Goal: Find specific page/section: Find specific page/section

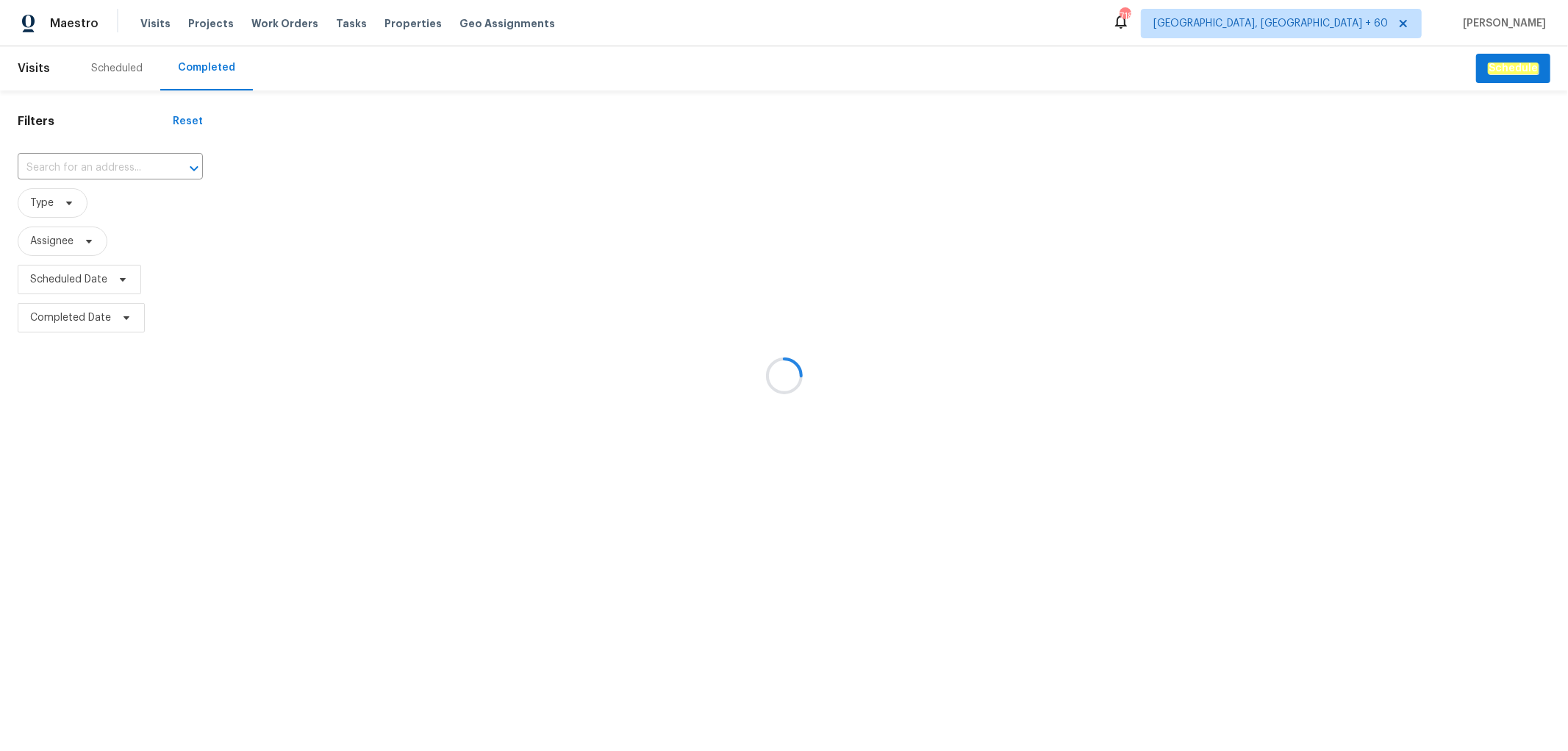
click at [83, 162] on div at bounding box center [784, 375] width 1568 height 751
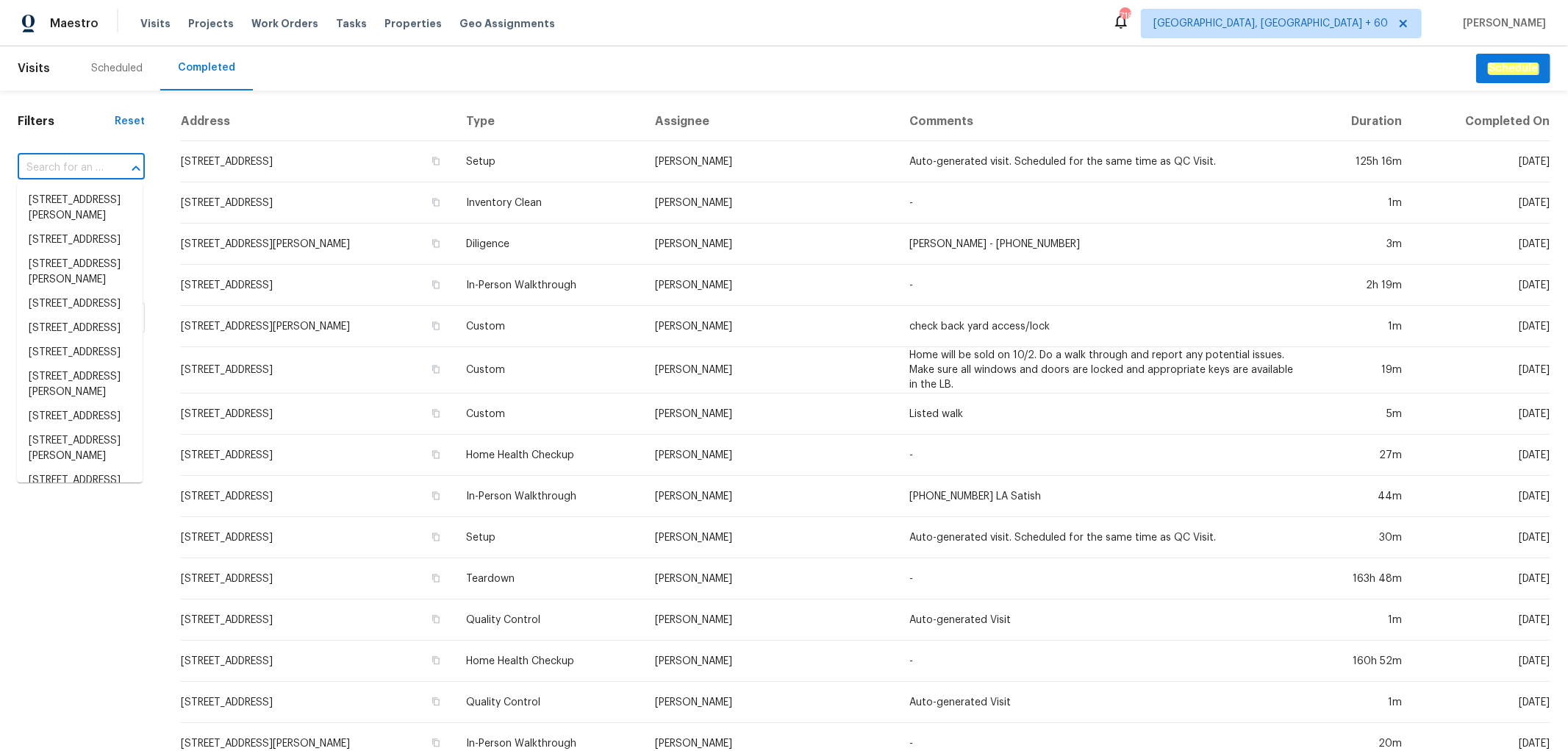
click at [71, 163] on input "text" at bounding box center [60, 168] width 86 height 23
paste input "[STREET_ADDRESS]"
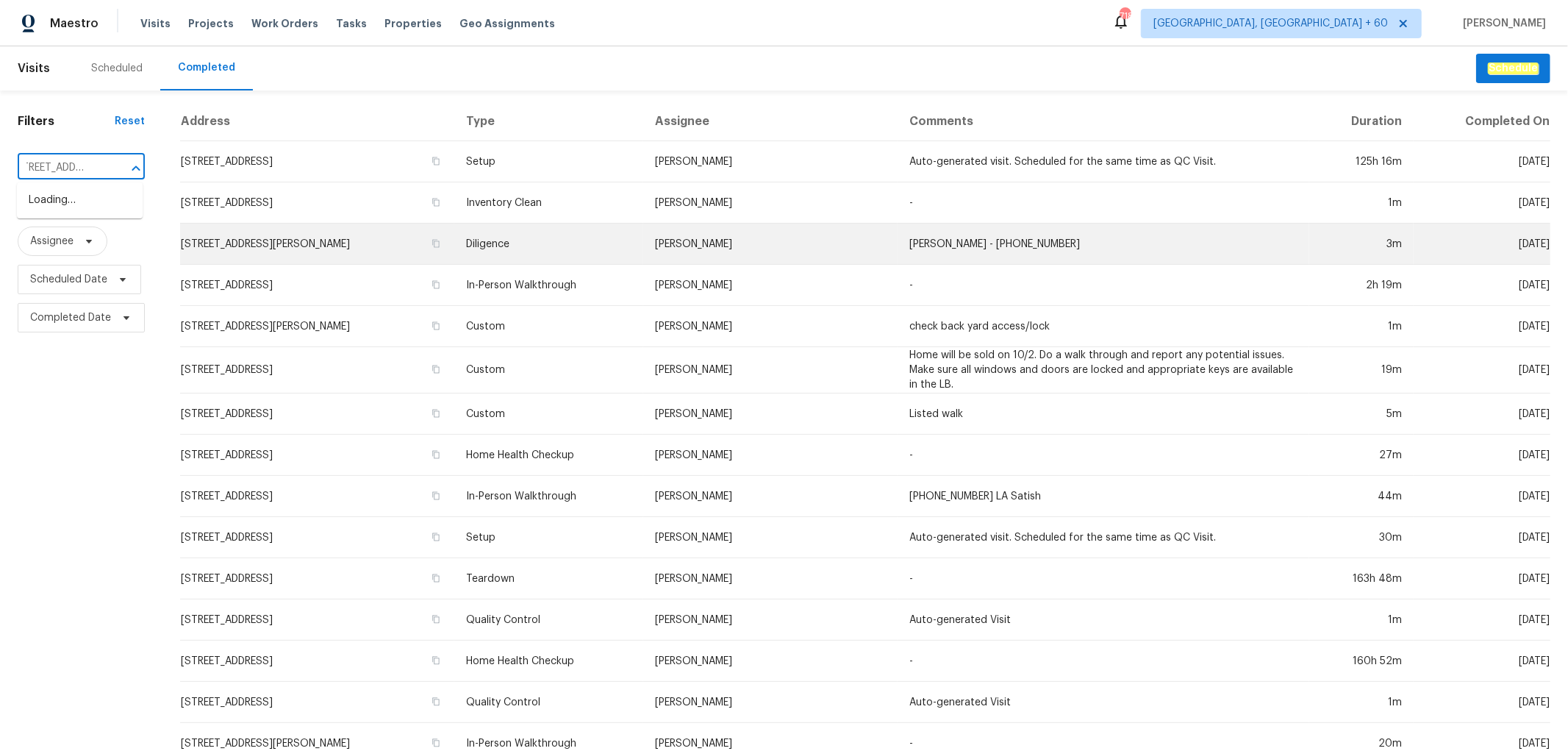
scroll to position [0, 32]
type input "[STREET_ADDRESS]"
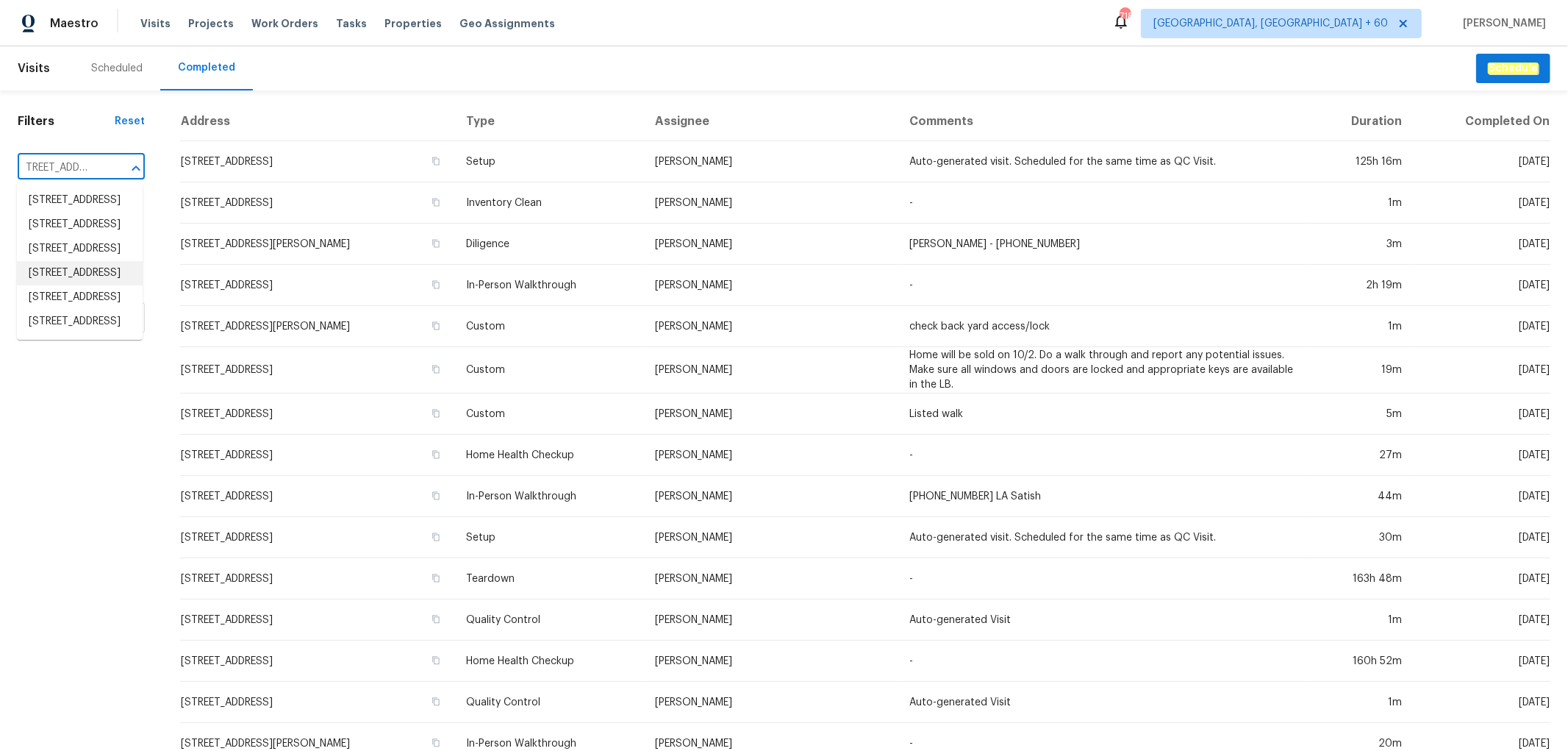
scroll to position [134, 0]
click at [82, 334] on li "[STREET_ADDRESS]" at bounding box center [79, 322] width 125 height 25
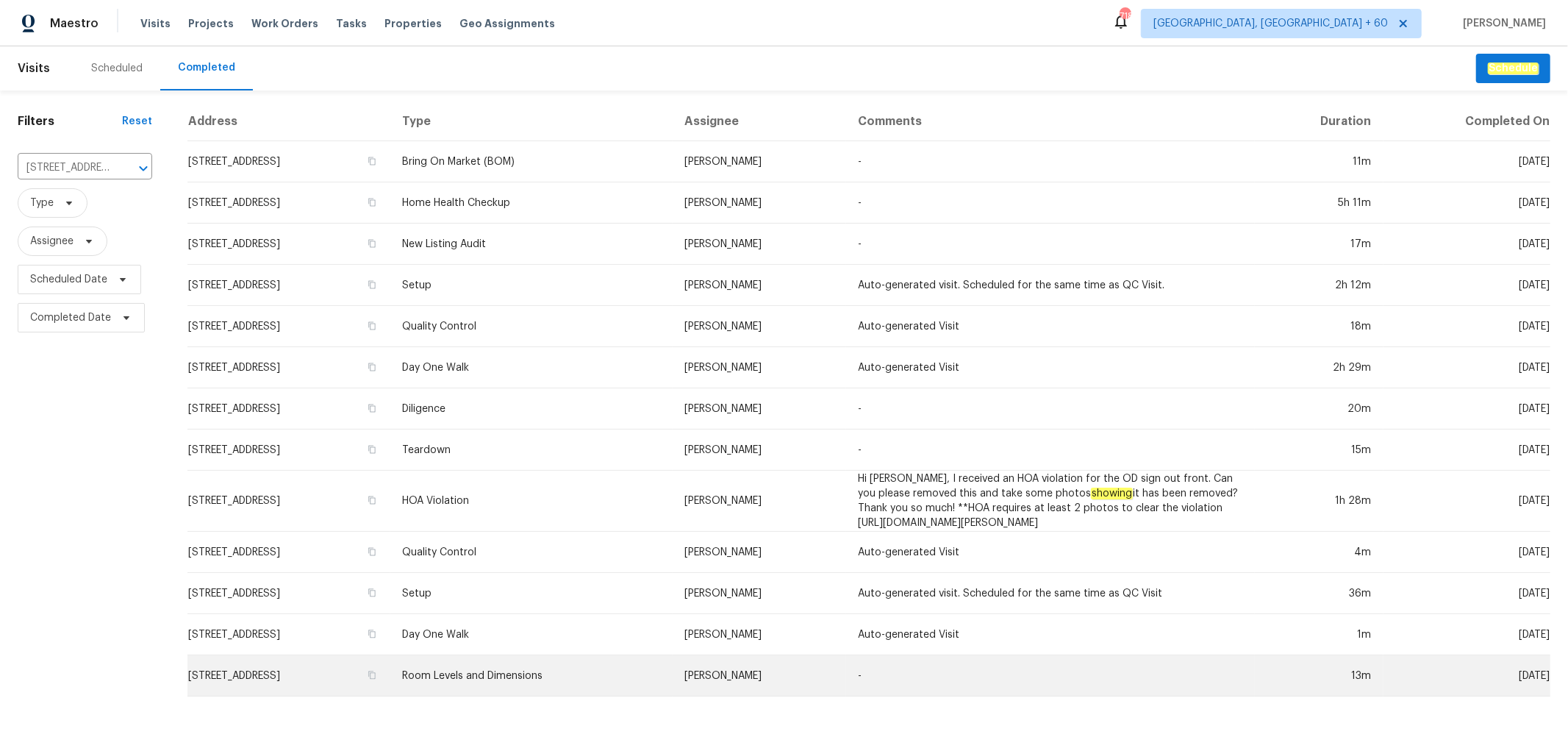
click at [648, 662] on td "Room Levels and Dimensions" at bounding box center [532, 676] width 282 height 41
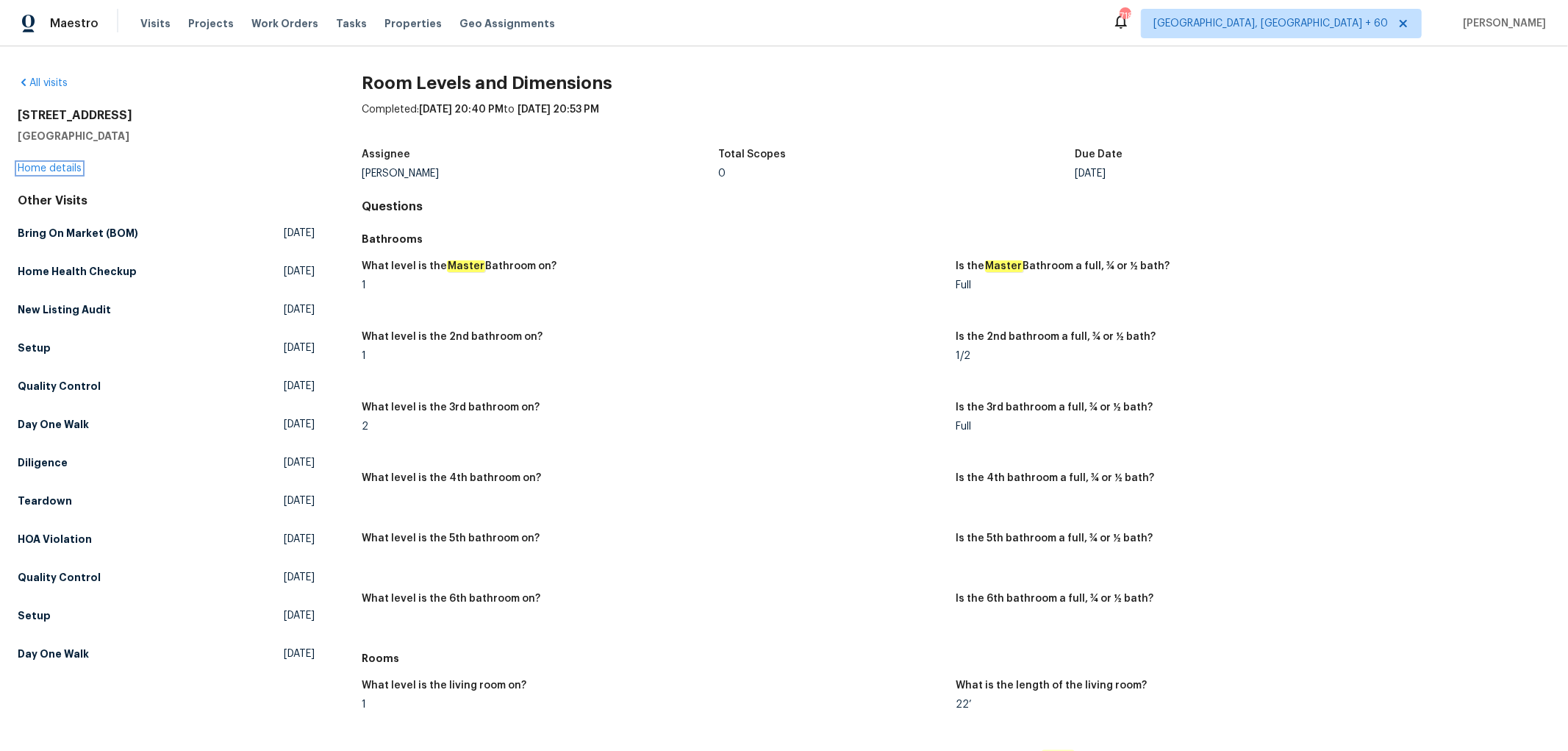
click at [59, 167] on link "Home details" at bounding box center [49, 168] width 64 height 10
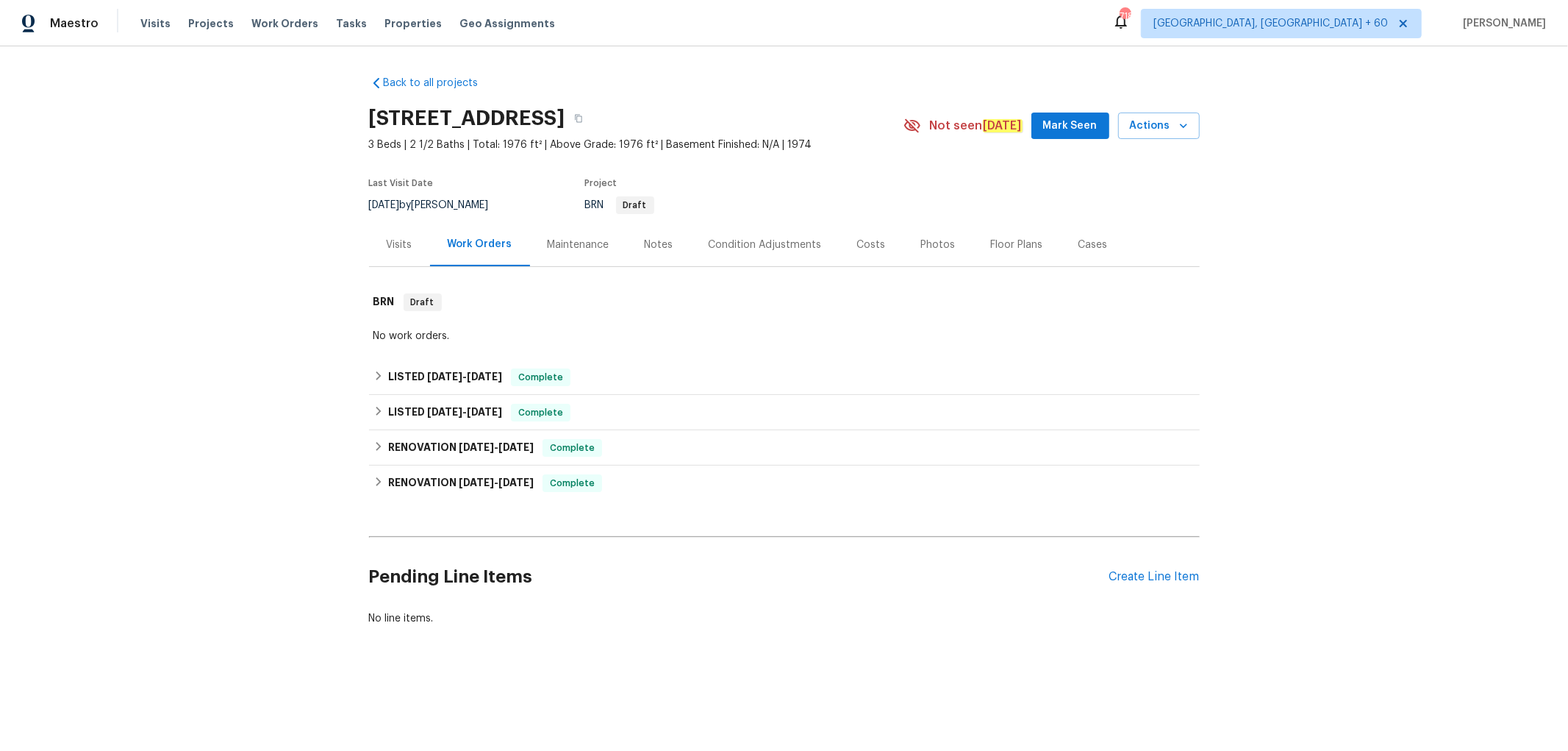
click at [922, 253] on div "Photos" at bounding box center [938, 245] width 35 height 15
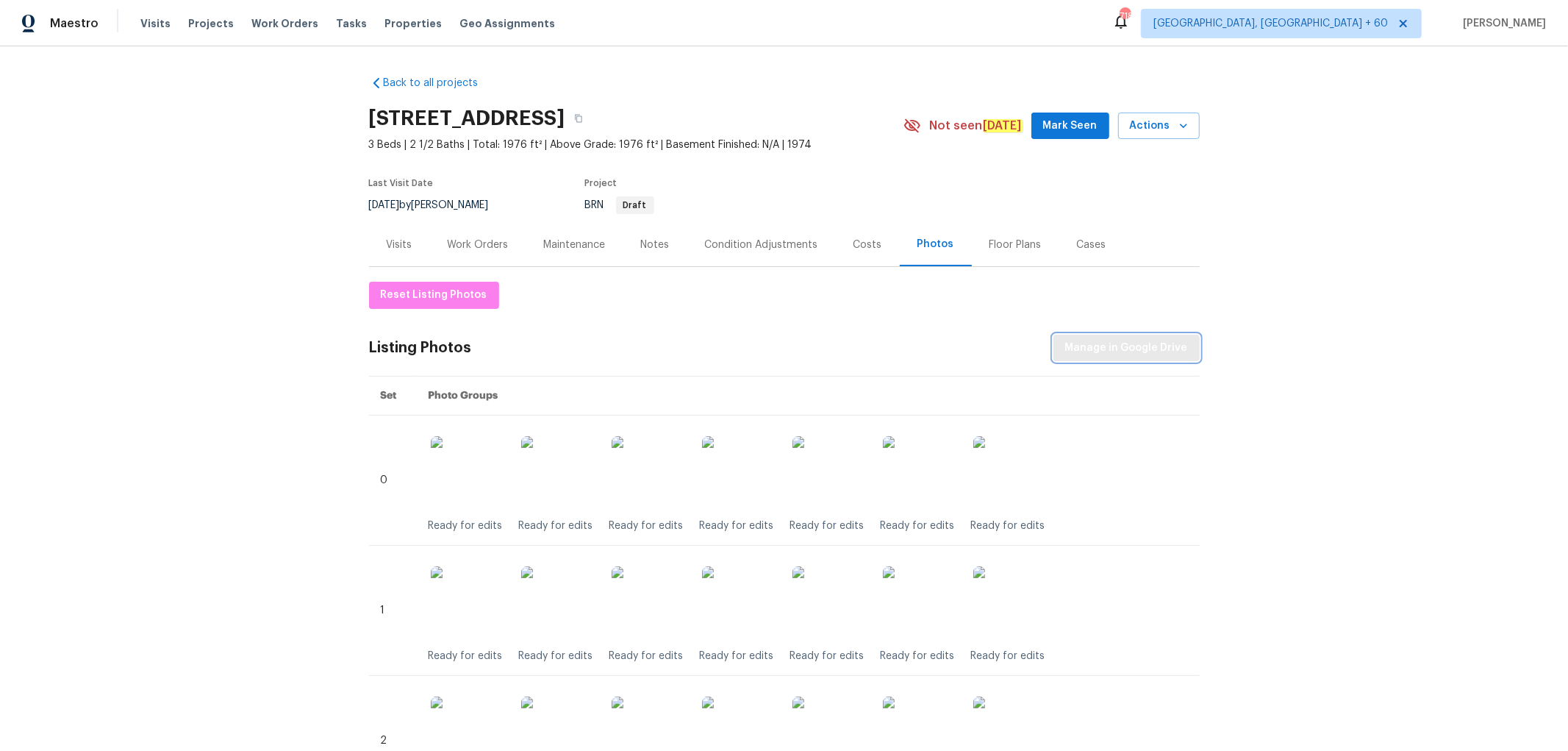
click at [1121, 357] on span "Manage in Google Drive" at bounding box center [1127, 348] width 122 height 19
